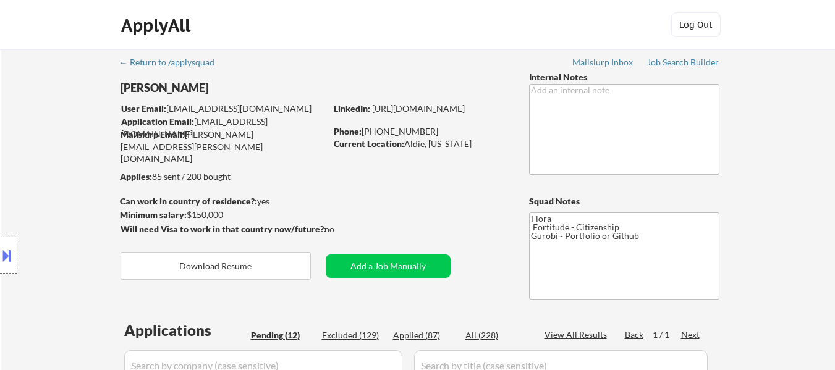
select select ""pending""
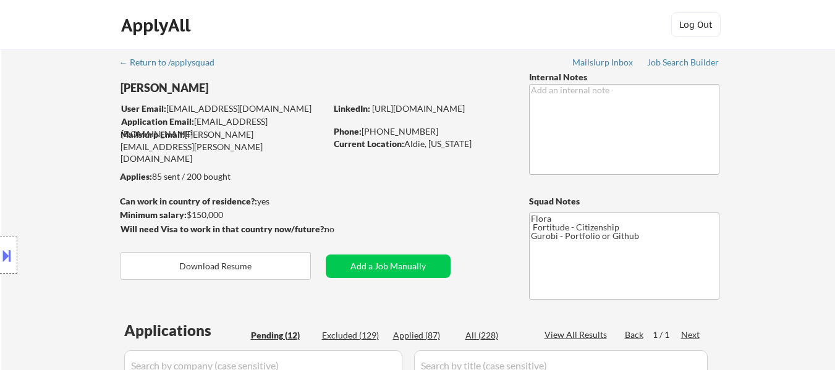
select select ""pending""
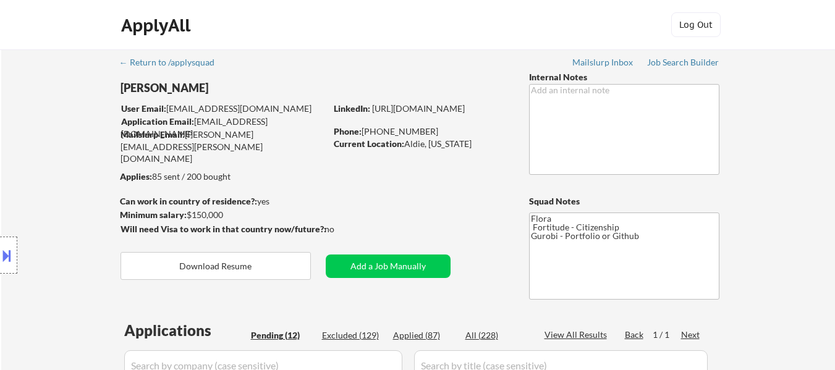
select select ""pending""
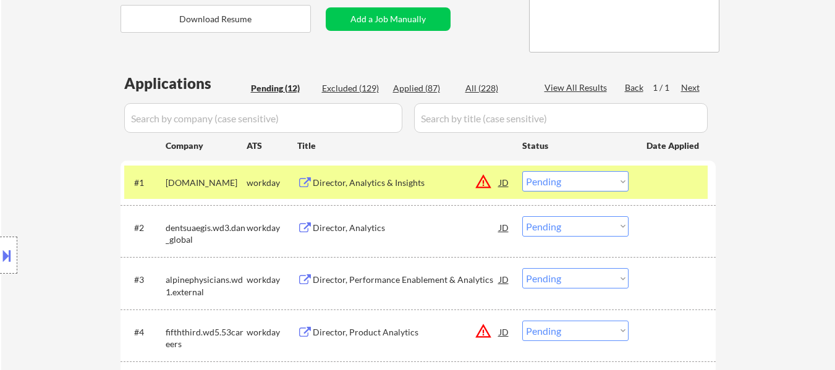
click at [674, 190] on div at bounding box center [674, 182] width 54 height 22
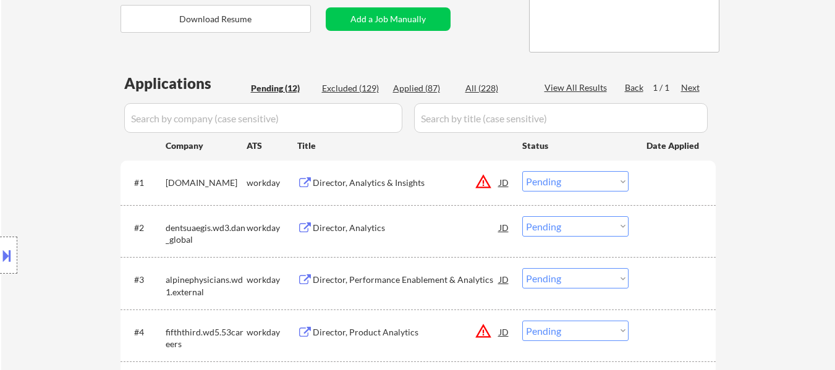
click at [392, 189] on div "Director, Analytics & Insights" at bounding box center [406, 183] width 187 height 12
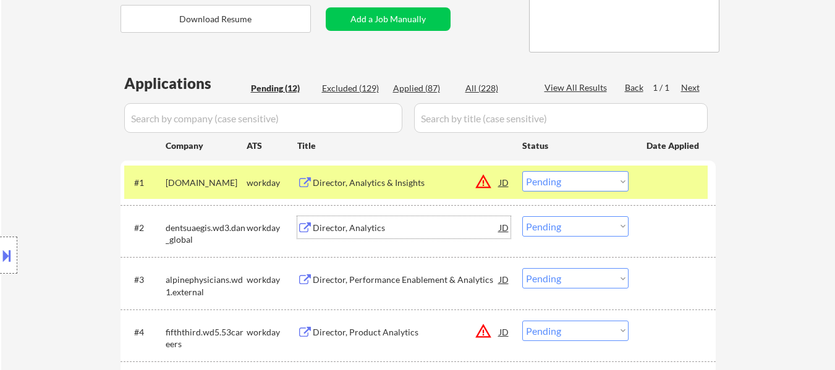
click at [365, 227] on div "Director, Analytics" at bounding box center [406, 228] width 187 height 12
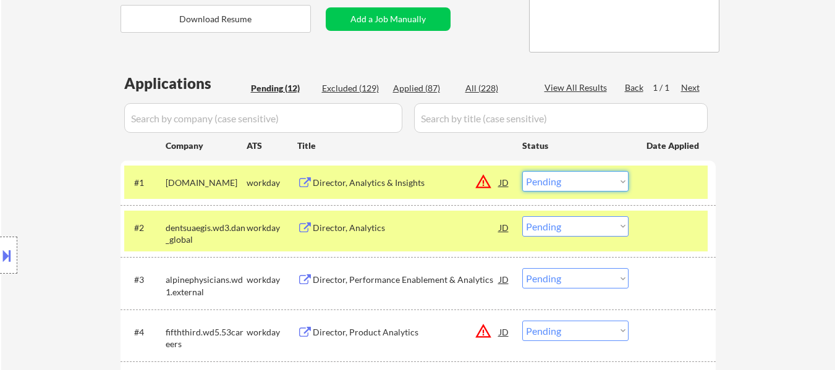
drag, startPoint x: 584, startPoint y: 179, endPoint x: 584, endPoint y: 190, distance: 11.1
click at [584, 179] on select "Choose an option... Pending Applied Excluded (Questions) Excluded (Expired) Exc…" at bounding box center [575, 181] width 106 height 20
click at [522, 171] on select "Choose an option... Pending Applied Excluded (Questions) Excluded (Expired) Exc…" at bounding box center [575, 181] width 106 height 20
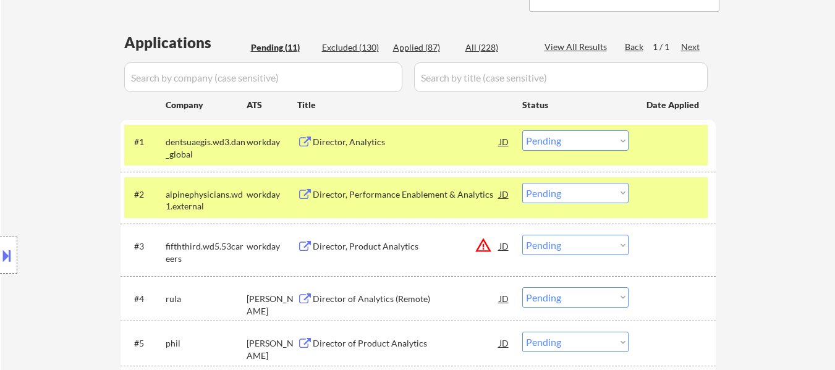
scroll to position [309, 0]
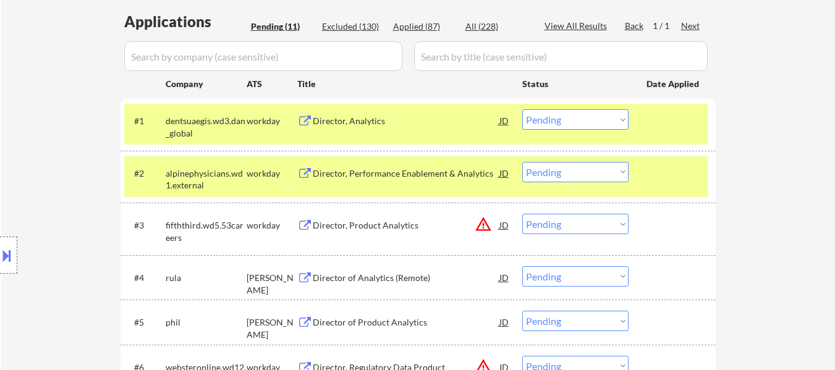
click at [655, 176] on div at bounding box center [674, 173] width 54 height 22
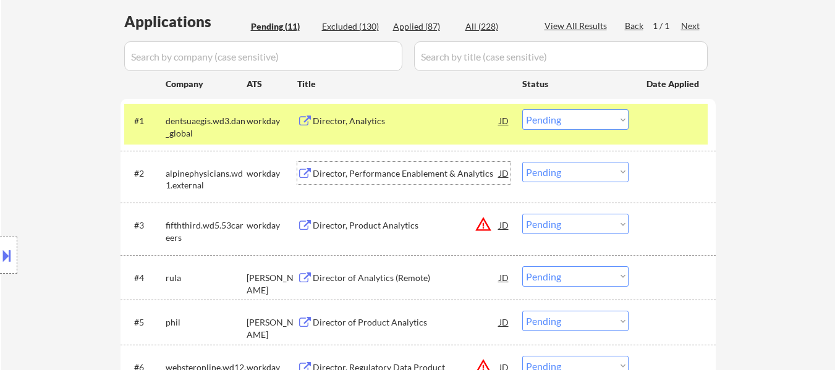
click at [451, 179] on div "Director, Performance Enablement & Analytics" at bounding box center [406, 174] width 187 height 12
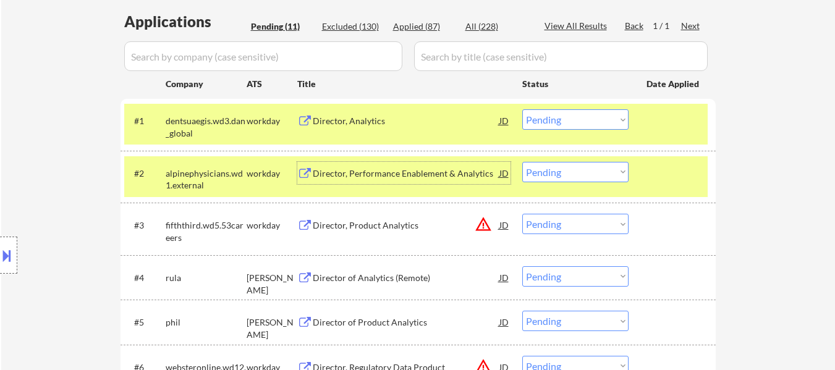
click at [587, 114] on select "Choose an option... Pending Applied Excluded (Questions) Excluded (Expired) Exc…" at bounding box center [575, 119] width 106 height 20
click at [522, 109] on select "Choose an option... Pending Applied Excluded (Questions) Excluded (Expired) Exc…" at bounding box center [575, 119] width 106 height 20
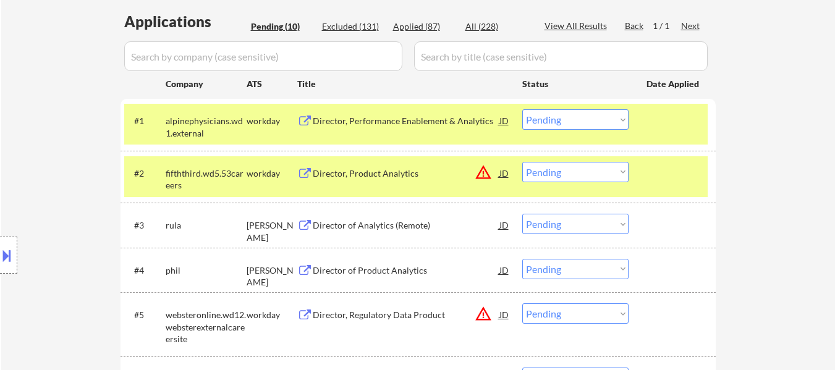
click at [613, 117] on select "Choose an option... Pending Applied Excluded (Questions) Excluded (Expired) Exc…" at bounding box center [575, 119] width 106 height 20
click at [522, 109] on select "Choose an option... Pending Applied Excluded (Questions) Excluded (Expired) Exc…" at bounding box center [575, 119] width 106 height 20
click at [398, 171] on div "Director, Product Analytics" at bounding box center [406, 174] width 187 height 12
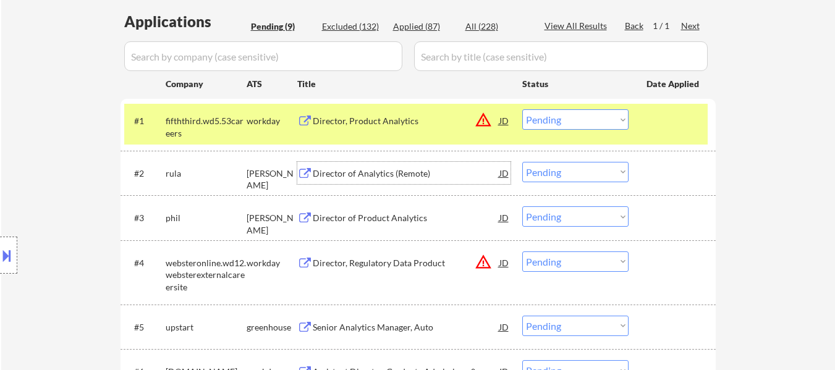
click at [608, 117] on select "Choose an option... Pending Applied Excluded (Questions) Excluded (Expired) Exc…" at bounding box center [575, 119] width 106 height 20
click at [522, 109] on select "Choose an option... Pending Applied Excluded (Questions) Excluded (Expired) Exc…" at bounding box center [575, 119] width 106 height 20
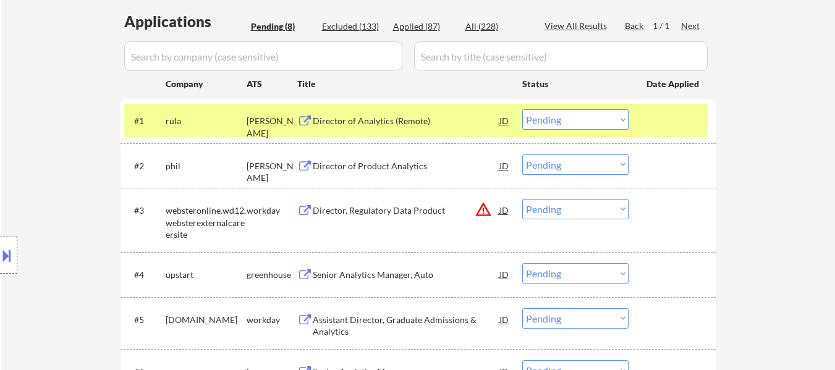
click at [415, 129] on div "Director of Analytics (Remote)" at bounding box center [406, 120] width 187 height 22
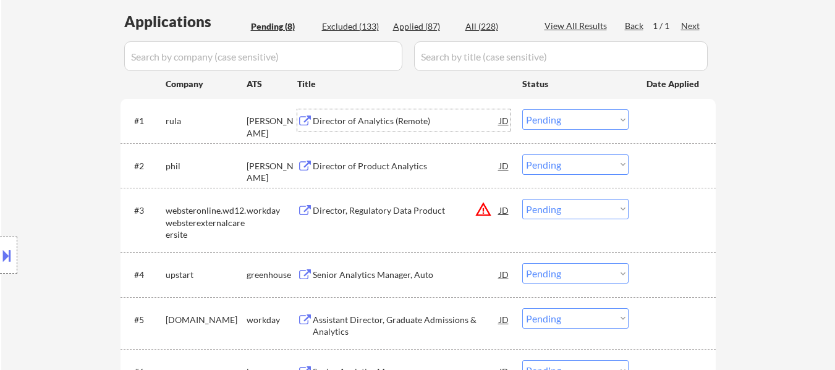
click at [391, 169] on div "Director of Product Analytics" at bounding box center [406, 166] width 187 height 12
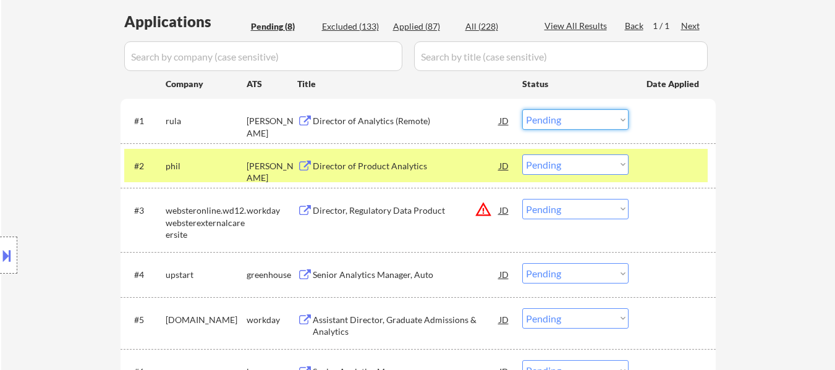
drag, startPoint x: 562, startPoint y: 114, endPoint x: 568, endPoint y: 124, distance: 10.8
click at [562, 114] on select "Choose an option... Pending Applied Excluded (Questions) Excluded (Expired) Exc…" at bounding box center [575, 119] width 106 height 20
click at [522, 109] on select "Choose an option... Pending Applied Excluded (Questions) Excluded (Expired) Exc…" at bounding box center [575, 119] width 106 height 20
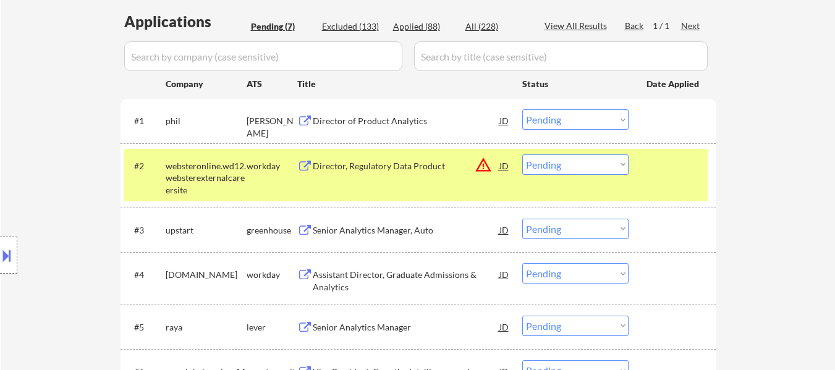
click at [564, 121] on select "Choose an option... Pending Applied Excluded (Questions) Excluded (Expired) Exc…" at bounding box center [575, 119] width 106 height 20
click at [522, 109] on select "Choose an option... Pending Applied Excluded (Questions) Excluded (Expired) Exc…" at bounding box center [575, 119] width 106 height 20
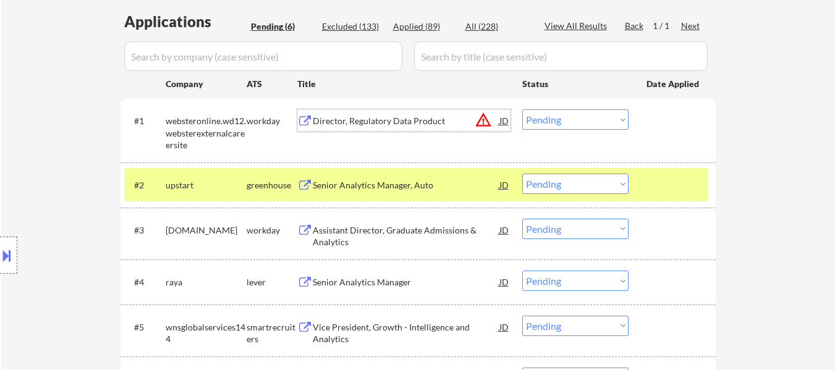
click at [378, 117] on div "Director, Regulatory Data Product" at bounding box center [406, 121] width 187 height 12
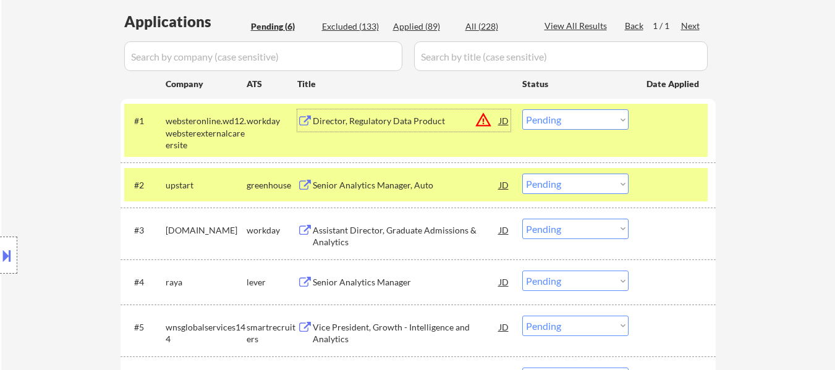
click at [351, 182] on div "Senior Analytics Manager, Auto" at bounding box center [406, 185] width 187 height 12
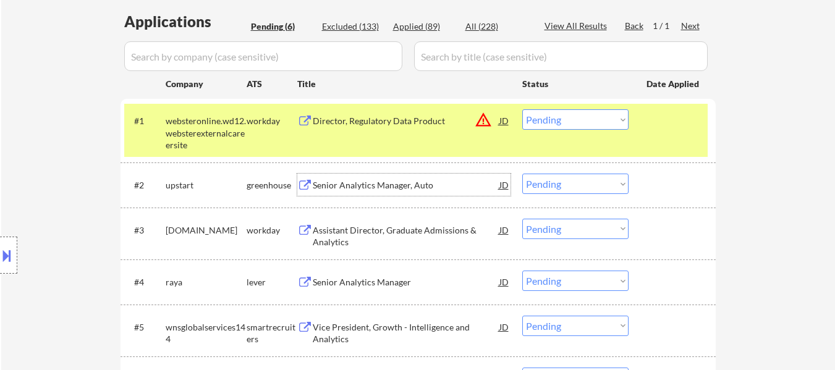
click at [568, 122] on select "Choose an option... Pending Applied Excluded (Questions) Excluded (Expired) Exc…" at bounding box center [575, 119] width 106 height 20
click at [522, 109] on select "Choose an option... Pending Applied Excluded (Questions) Excluded (Expired) Exc…" at bounding box center [575, 119] width 106 height 20
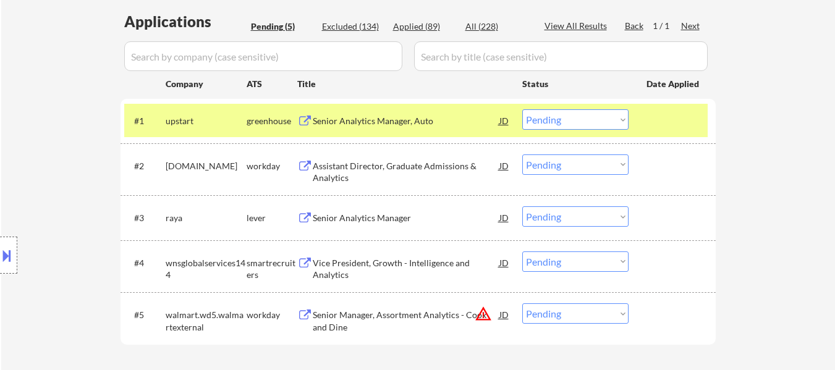
click at [389, 161] on div "Assistant Director, Graduate Admissions & Analytics" at bounding box center [406, 172] width 187 height 24
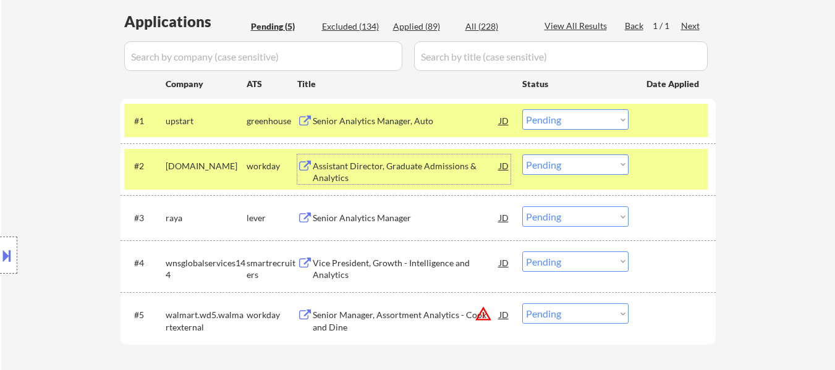
click at [560, 117] on select "Choose an option... Pending Applied Excluded (Questions) Excluded (Expired) Exc…" at bounding box center [575, 119] width 106 height 20
click at [522, 109] on select "Choose an option... Pending Applied Excluded (Questions) Excluded (Expired) Exc…" at bounding box center [575, 119] width 106 height 20
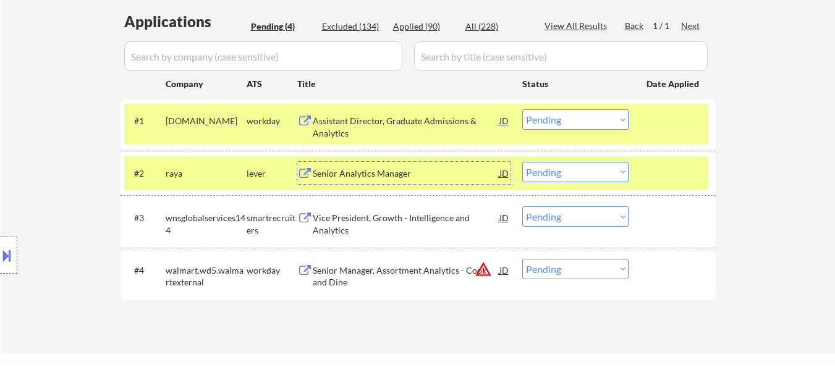
click at [364, 162] on div "Senior Analytics Manager" at bounding box center [406, 173] width 187 height 22
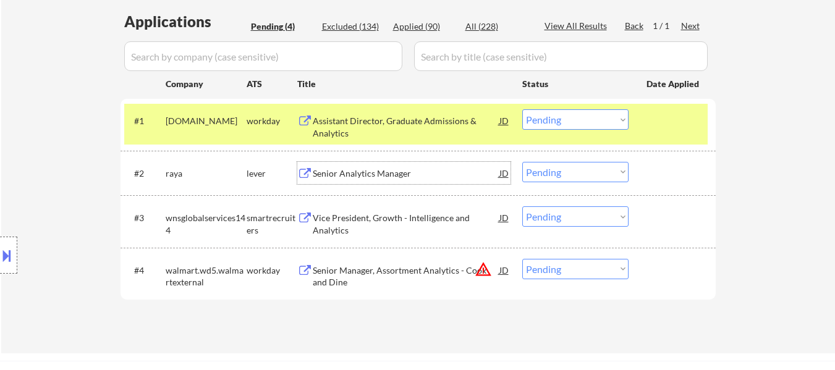
click at [578, 118] on select "Choose an option... Pending Applied Excluded (Questions) Excluded (Expired) Exc…" at bounding box center [575, 119] width 106 height 20
click at [522, 109] on select "Choose an option... Pending Applied Excluded (Questions) Excluded (Expired) Exc…" at bounding box center [575, 119] width 106 height 20
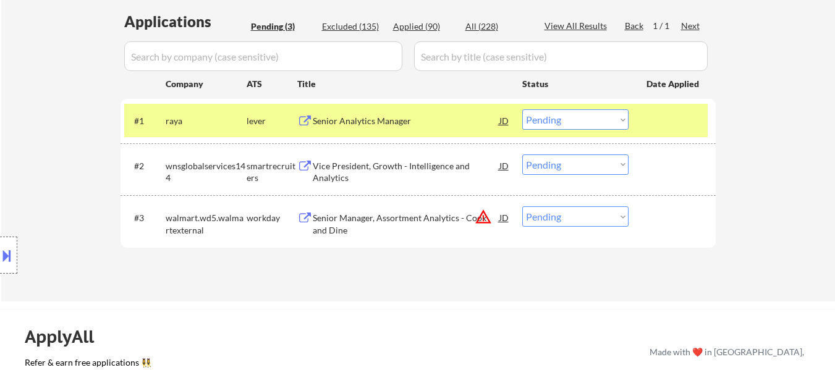
click at [391, 168] on div "Vice President, Growth - Intelligence and Analytics" at bounding box center [406, 172] width 187 height 24
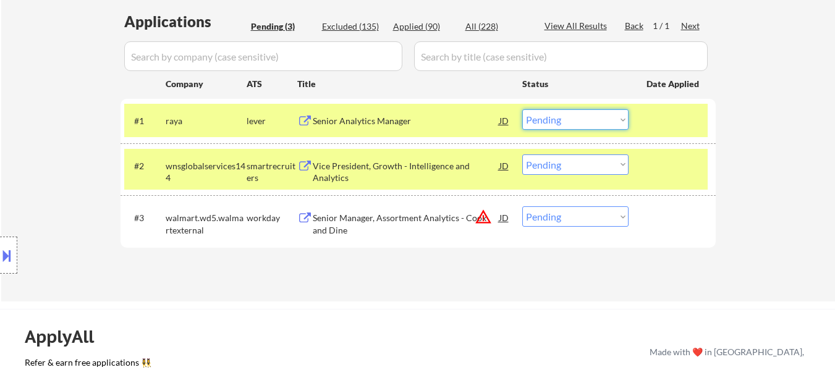
click at [563, 118] on select "Choose an option... Pending Applied Excluded (Questions) Excluded (Expired) Exc…" at bounding box center [575, 119] width 106 height 20
click at [522, 109] on select "Choose an option... Pending Applied Excluded (Questions) Excluded (Expired) Exc…" at bounding box center [575, 119] width 106 height 20
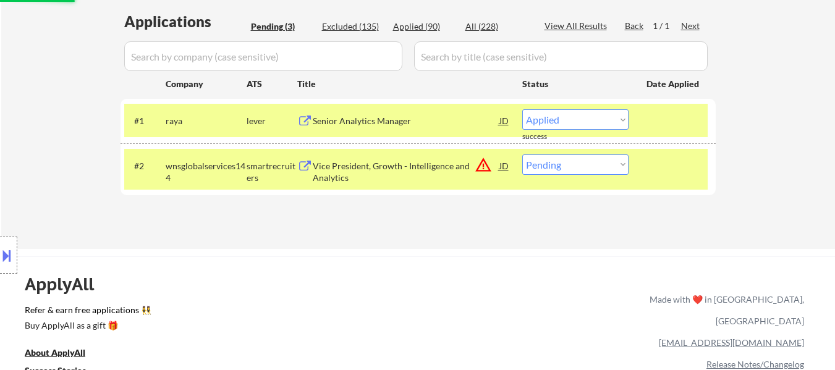
select select ""pending""
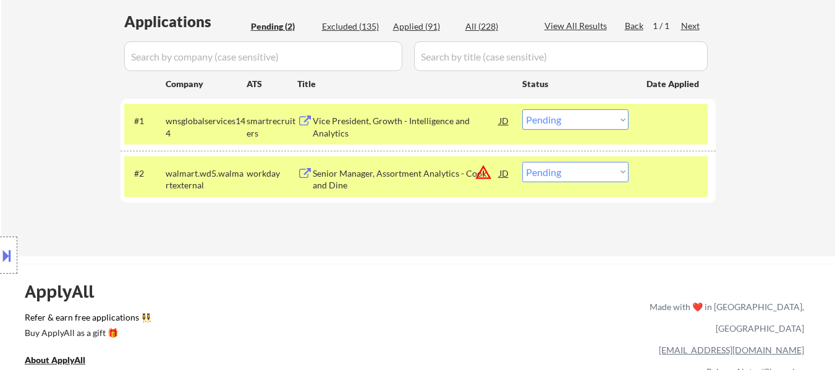
click at [590, 170] on select "Choose an option... Pending Applied Excluded (Questions) Excluded (Expired) Exc…" at bounding box center [575, 172] width 106 height 20
select select ""excluded__location_""
click at [522, 162] on select "Choose an option... Pending Applied Excluded (Questions) Excluded (Expired) Exc…" at bounding box center [575, 172] width 106 height 20
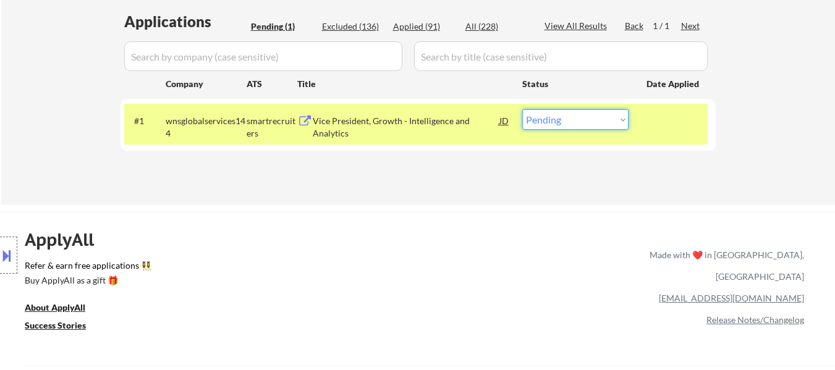
drag, startPoint x: 593, startPoint y: 118, endPoint x: 594, endPoint y: 128, distance: 10.0
click at [593, 119] on select "Choose an option... Pending Applied Excluded (Questions) Excluded (Expired) Exc…" at bounding box center [575, 119] width 106 height 20
select select ""excluded__bad_match_""
click at [522, 109] on select "Choose an option... Pending Applied Excluded (Questions) Excluded (Expired) Exc…" at bounding box center [575, 119] width 106 height 20
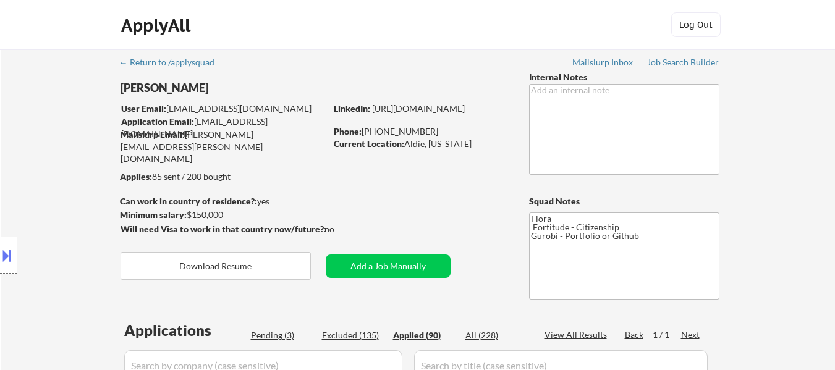
select select ""applied""
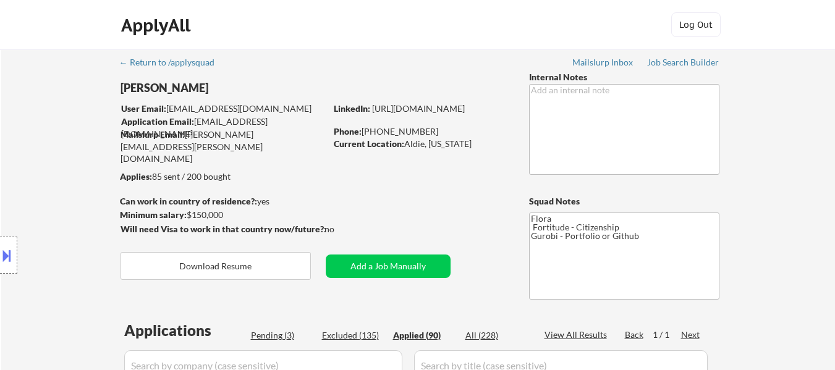
select select ""applied""
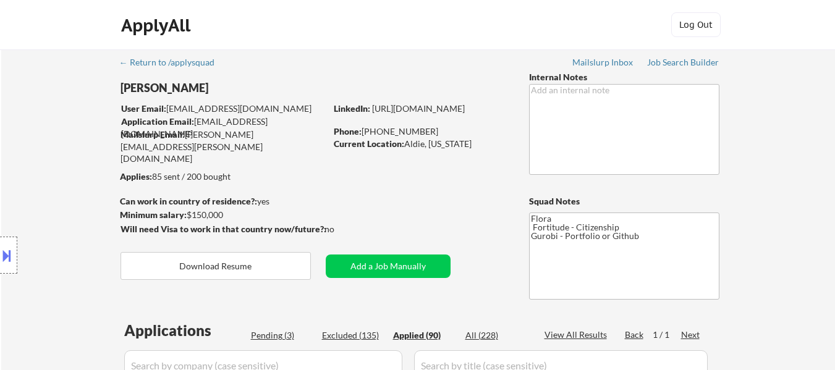
select select ""applied""
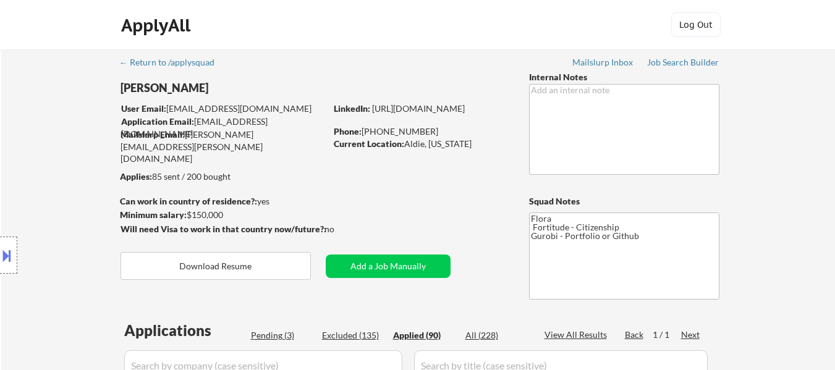
select select ""applied""
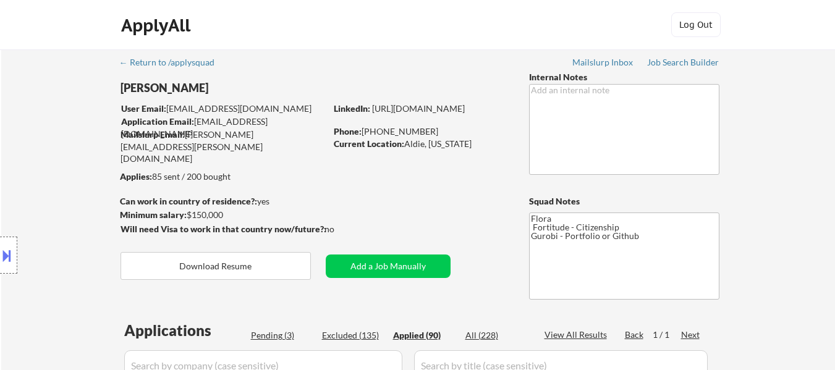
select select ""applied""
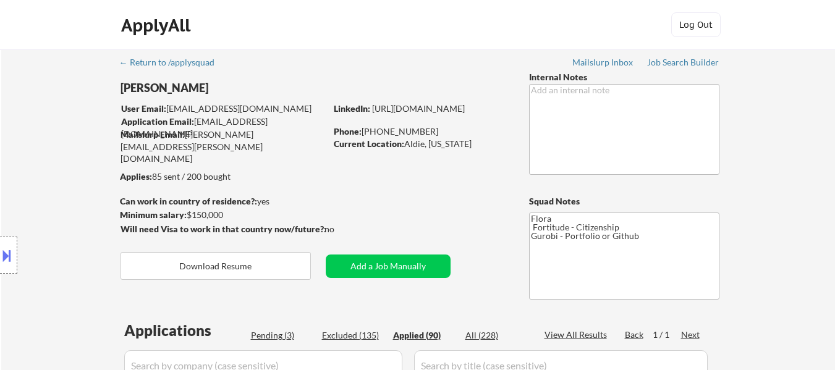
select select ""applied""
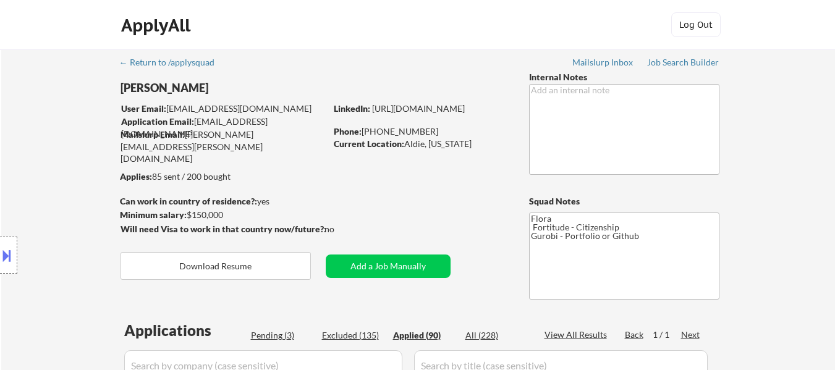
select select ""applied""
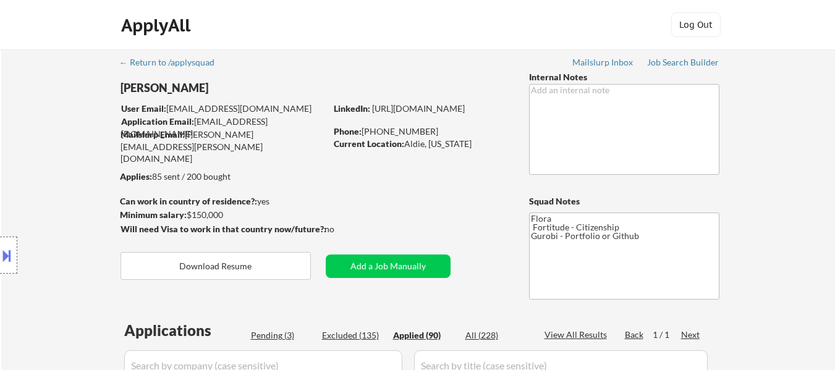
select select ""applied""
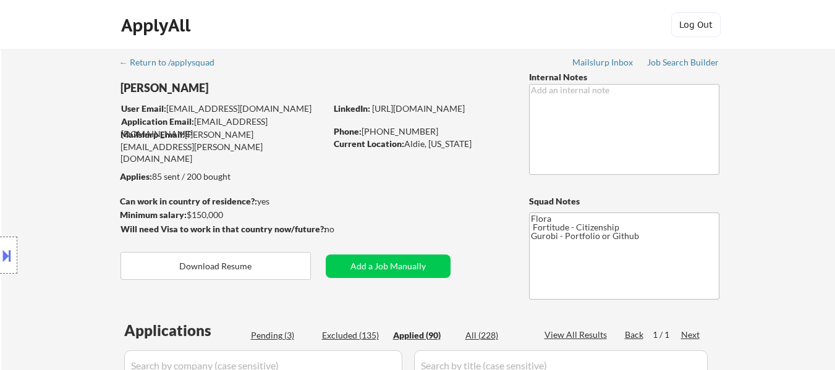
select select ""applied""
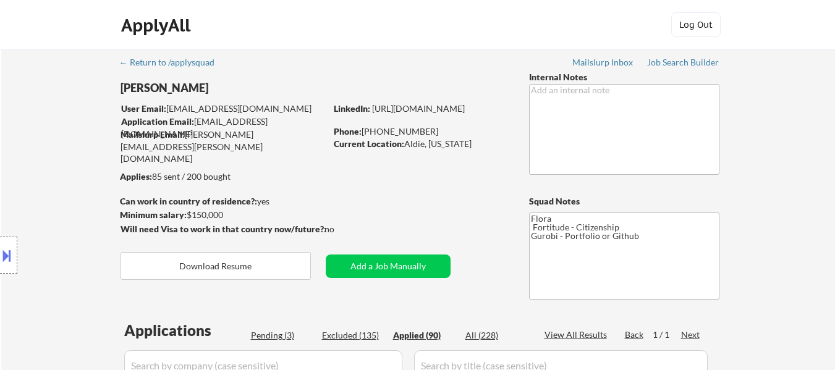
select select ""applied""
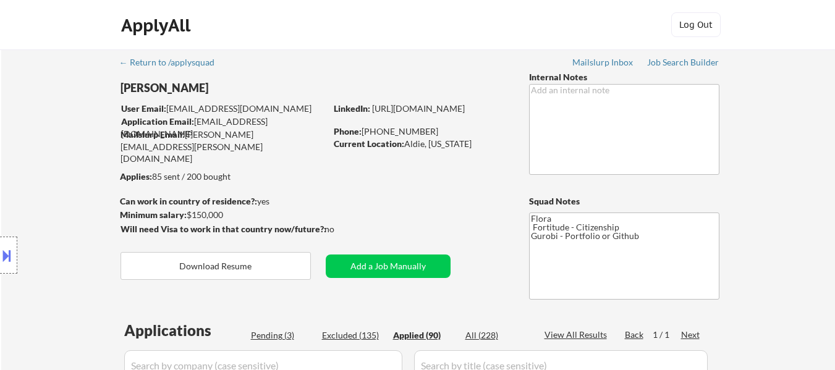
select select ""applied""
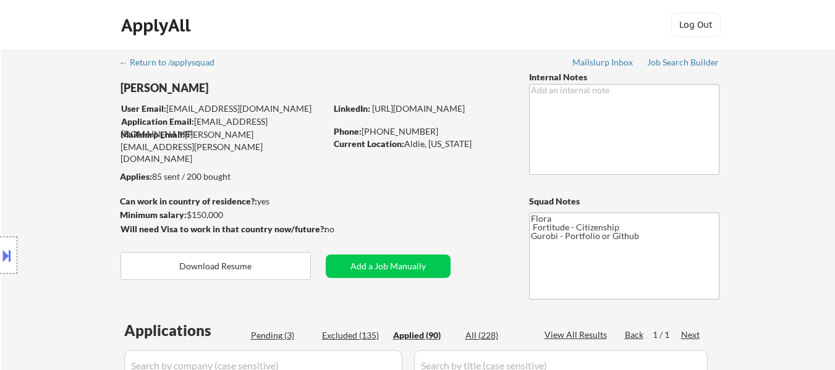
select select ""applied""
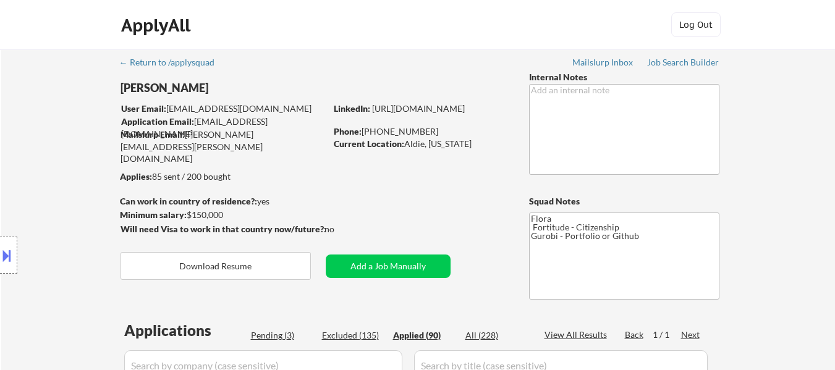
select select ""applied""
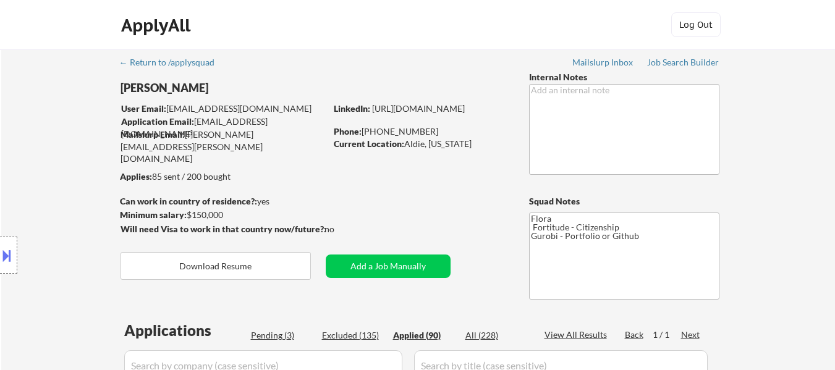
select select ""applied""
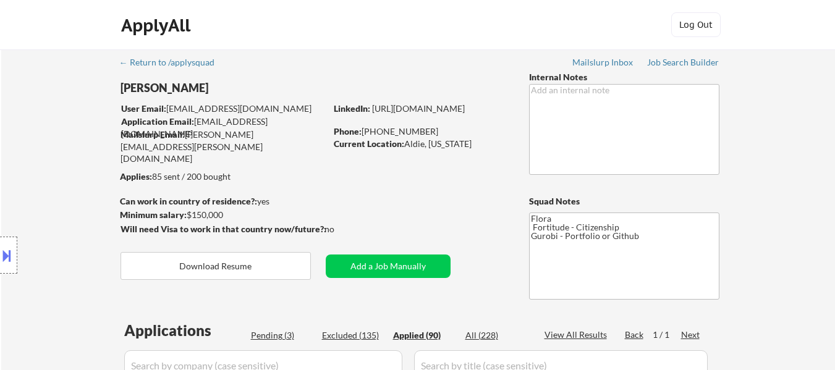
select select ""applied""
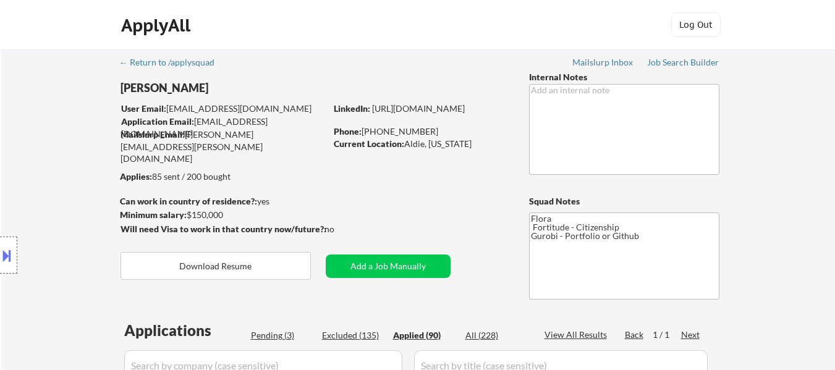
select select ""applied""
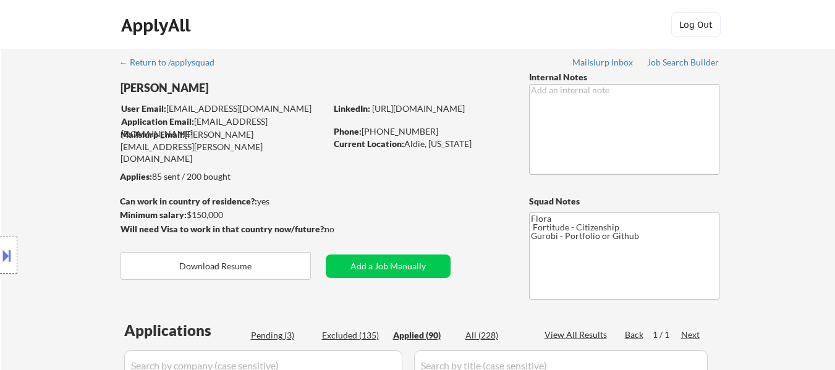
select select ""applied""
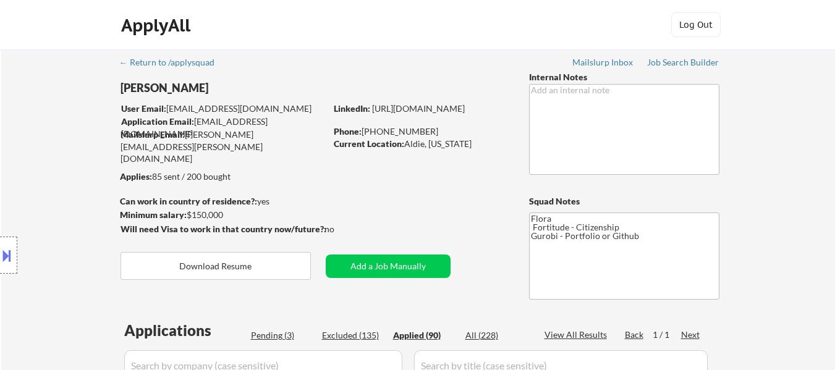
select select ""applied""
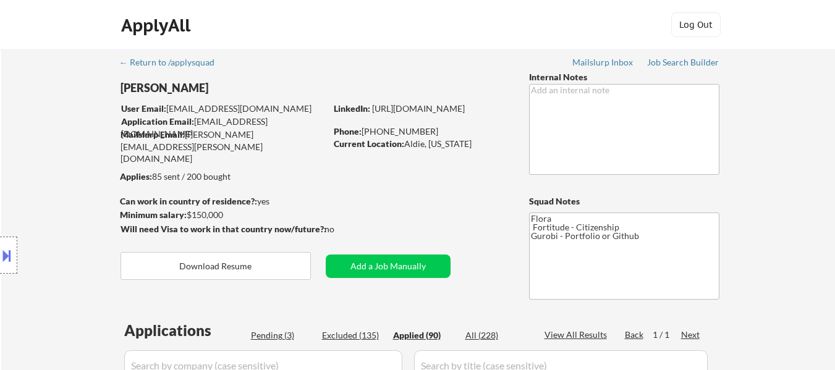
select select ""applied""
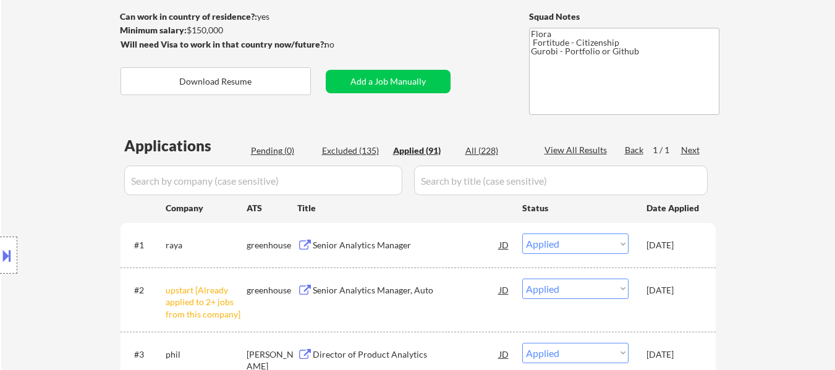
scroll to position [185, 0]
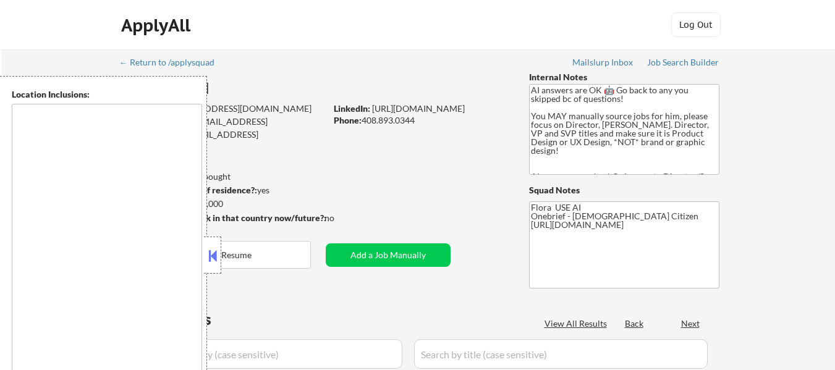
type textarea "[GEOGRAPHIC_DATA], [GEOGRAPHIC_DATA] [GEOGRAPHIC_DATA], [GEOGRAPHIC_DATA] [GEOG…"
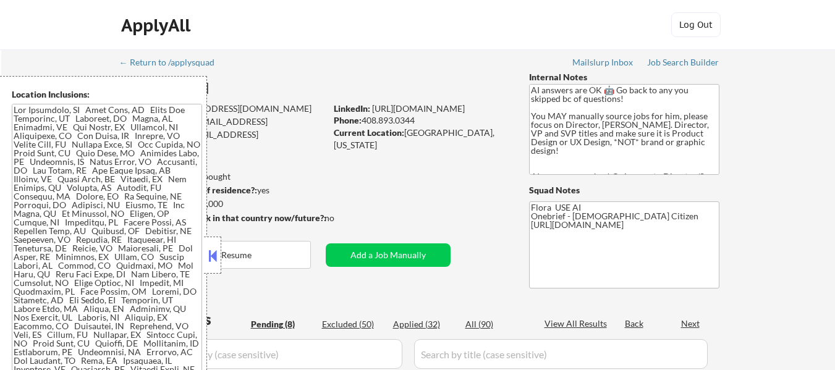
select select ""pending""
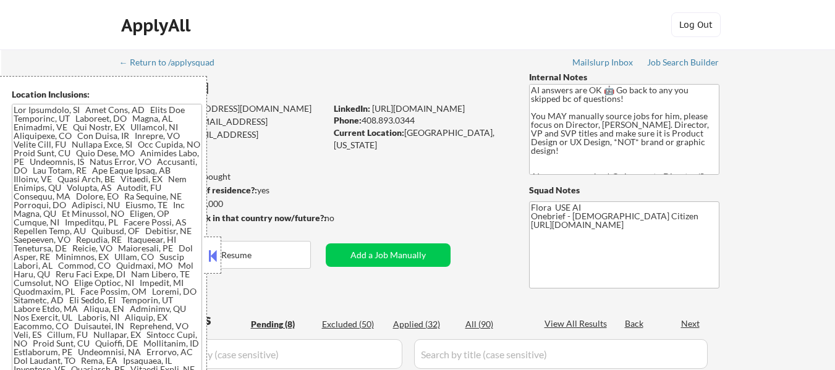
select select ""pending""
click at [219, 255] on button at bounding box center [213, 256] width 14 height 19
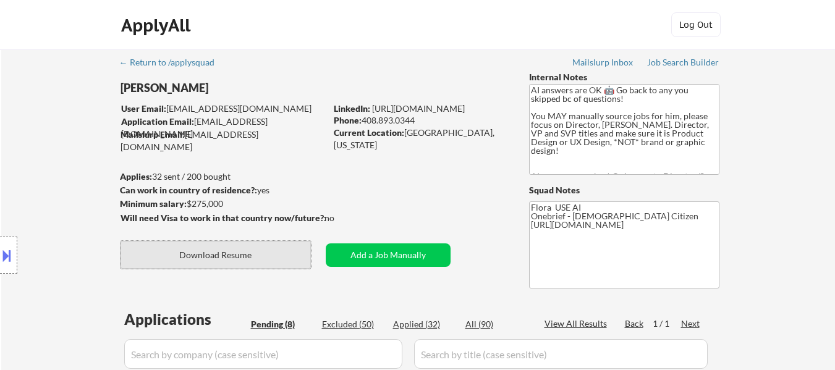
click at [251, 260] on button "Download Resume" at bounding box center [216, 255] width 190 height 28
